Goal: Navigation & Orientation: Find specific page/section

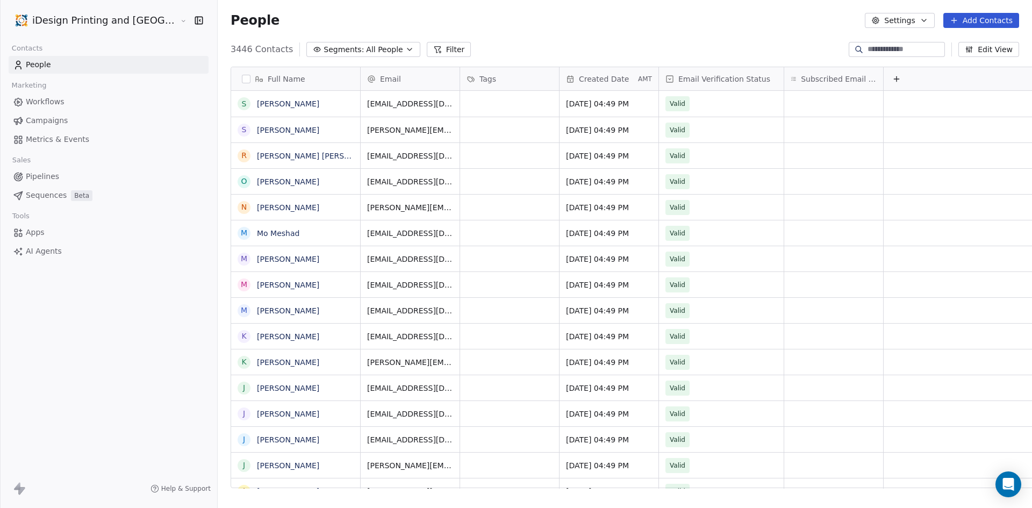
scroll to position [439, 840]
